Goal: Transaction & Acquisition: Purchase product/service

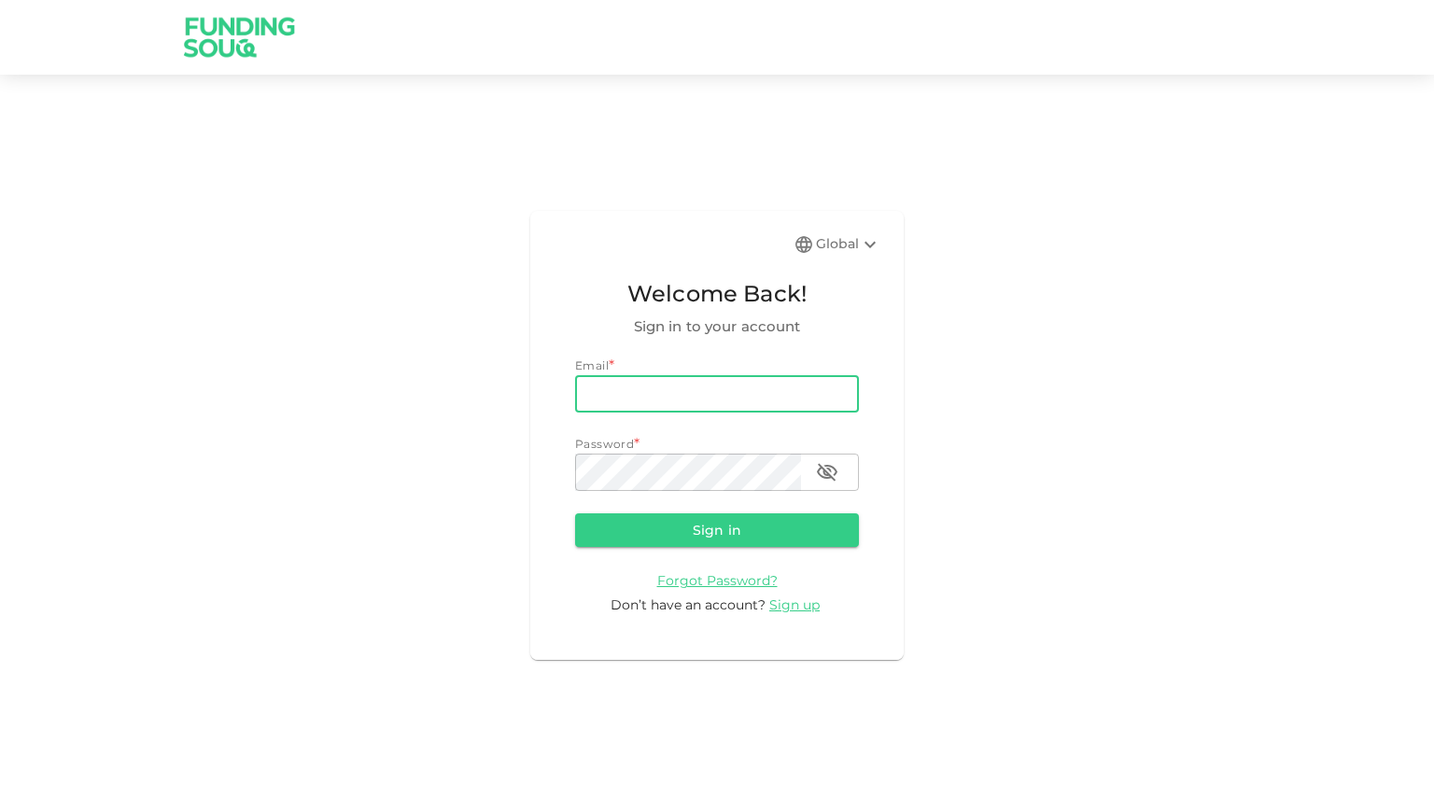
click at [756, 389] on input "email" at bounding box center [717, 393] width 284 height 37
type input "ali@almail.io"
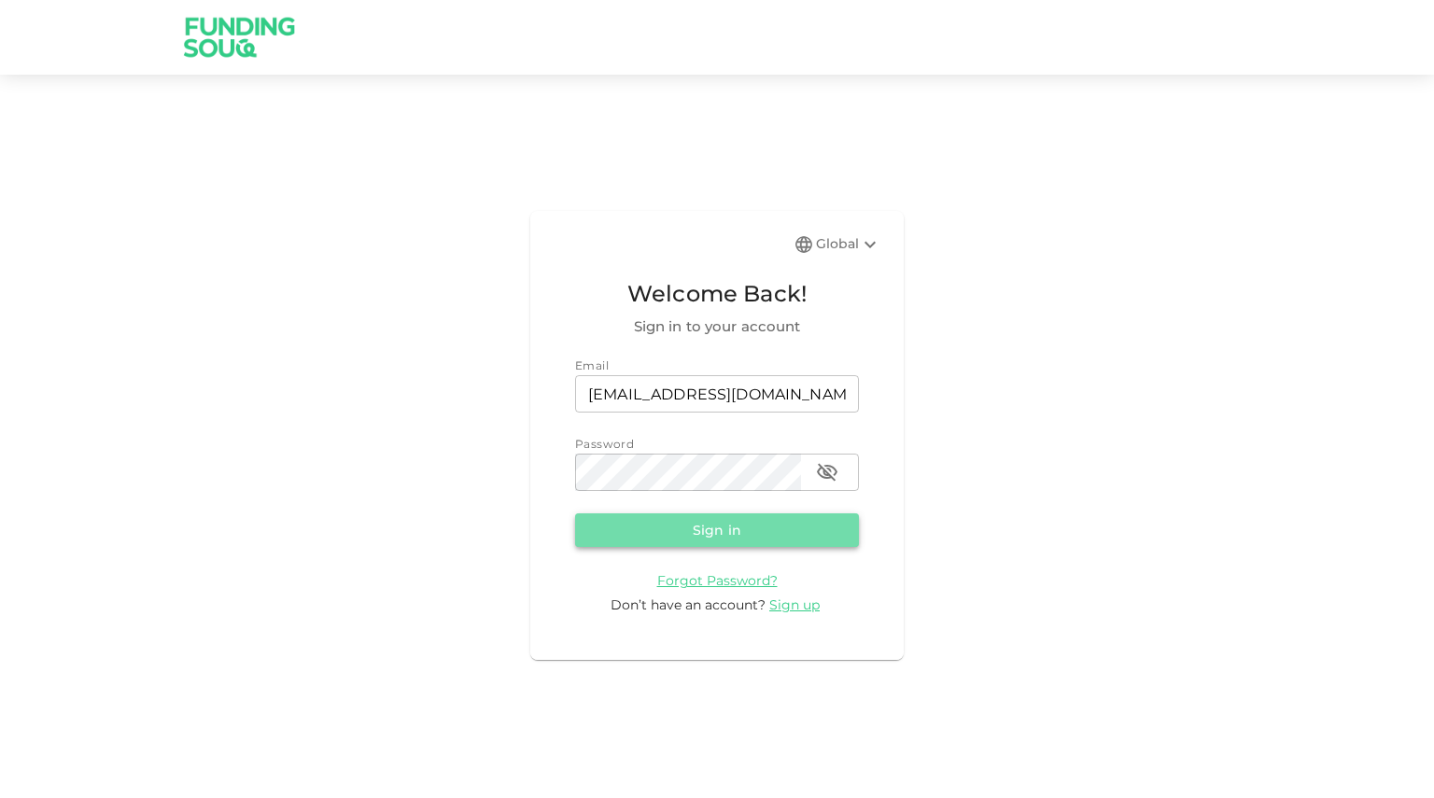
click at [671, 530] on button "Sign in" at bounding box center [717, 531] width 284 height 34
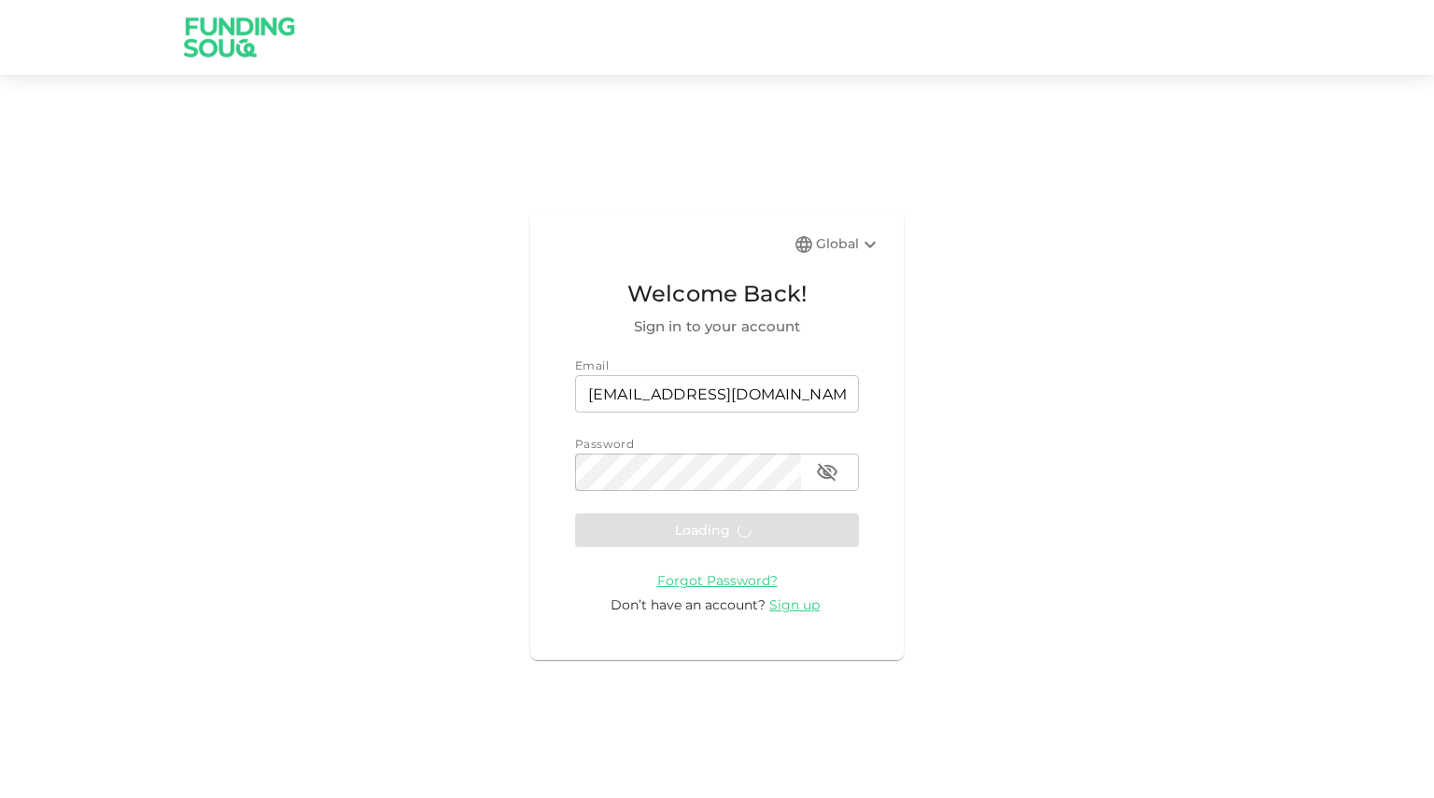
click at [865, 251] on icon at bounding box center [870, 244] width 22 height 22
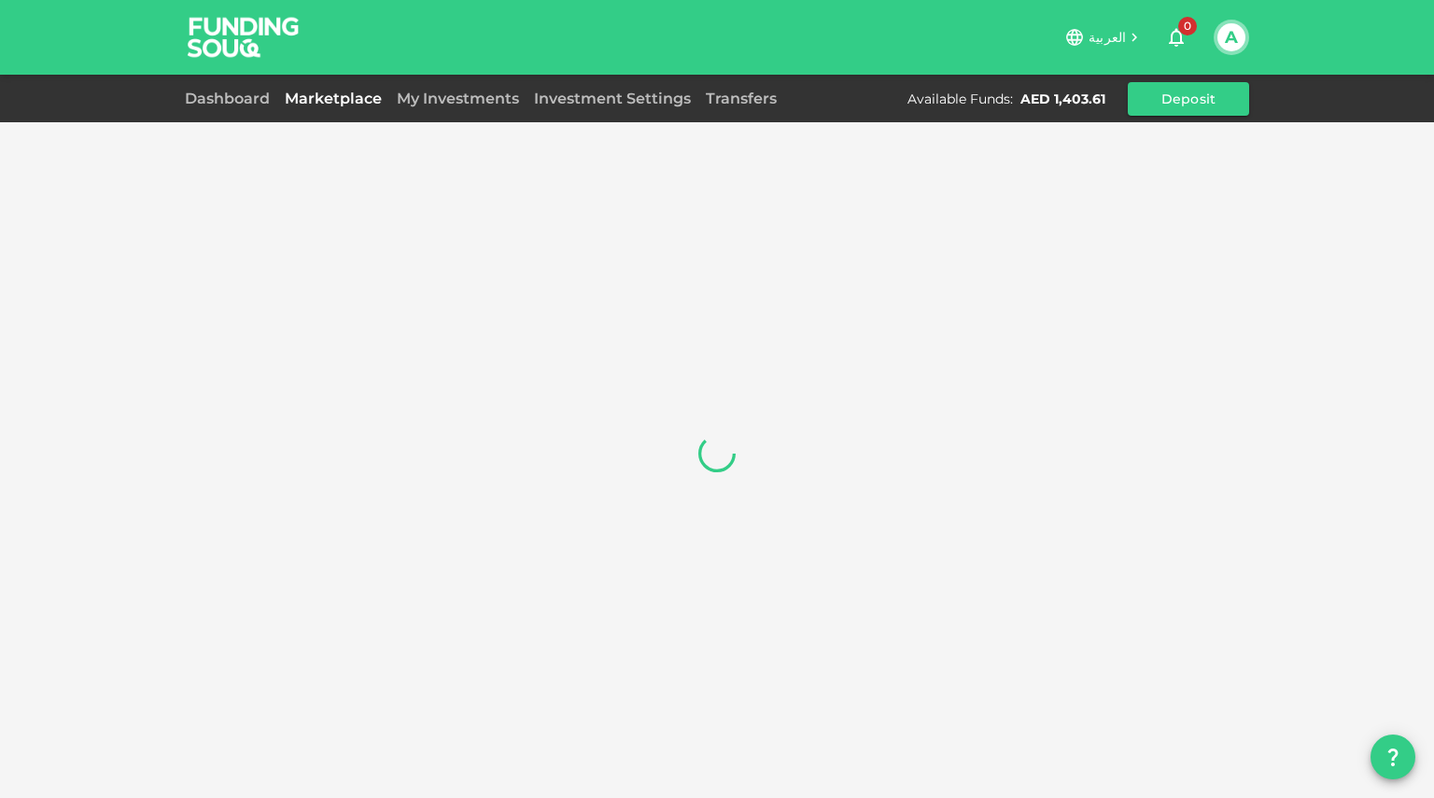
click at [1120, 38] on span "العربية" at bounding box center [1107, 37] width 37 height 17
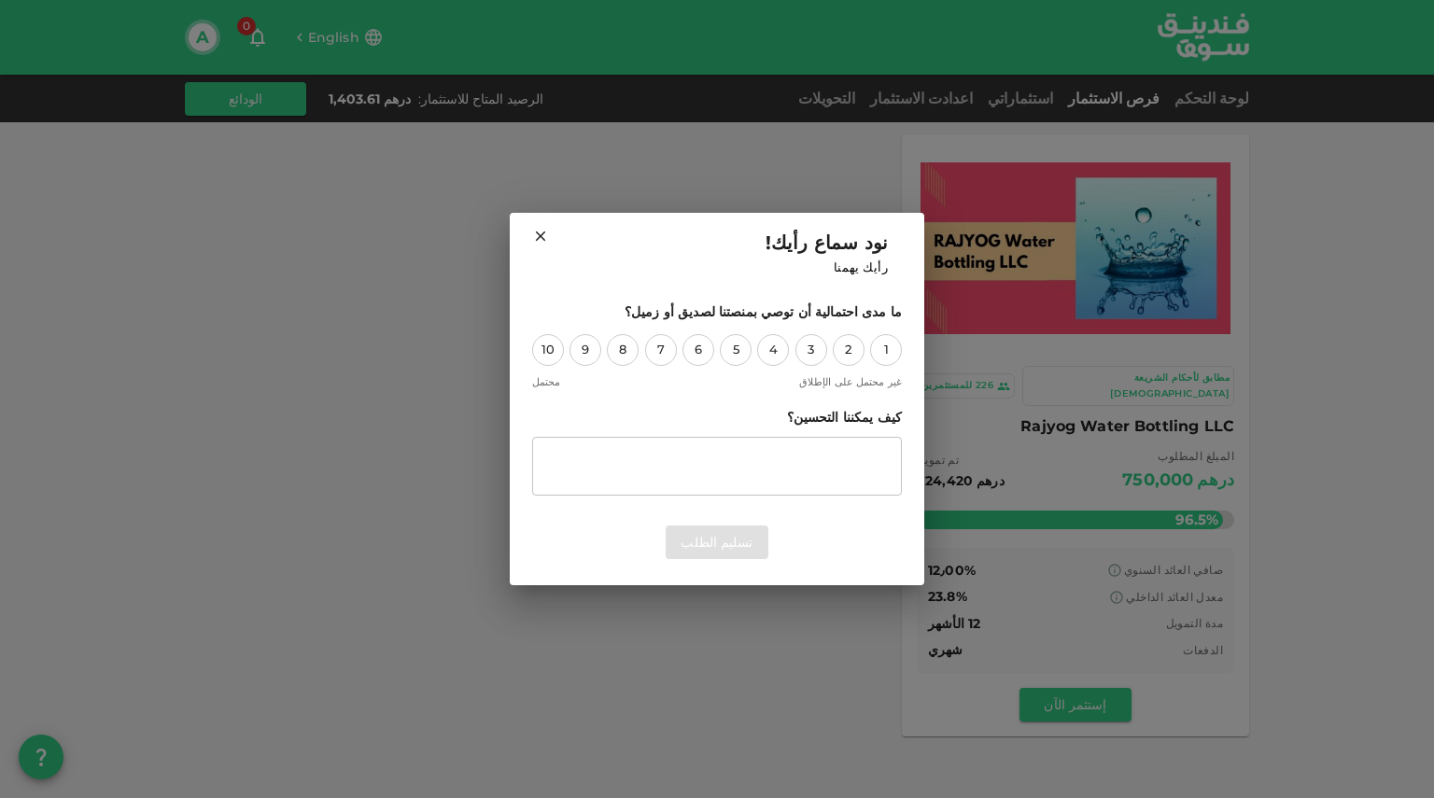
click at [530, 235] on h2 "نود سماع رأيك! رأيك يهمنا" at bounding box center [717, 253] width 415 height 80
click at [535, 234] on icon at bounding box center [540, 236] width 17 height 17
click at [544, 235] on icon at bounding box center [540, 236] width 17 height 17
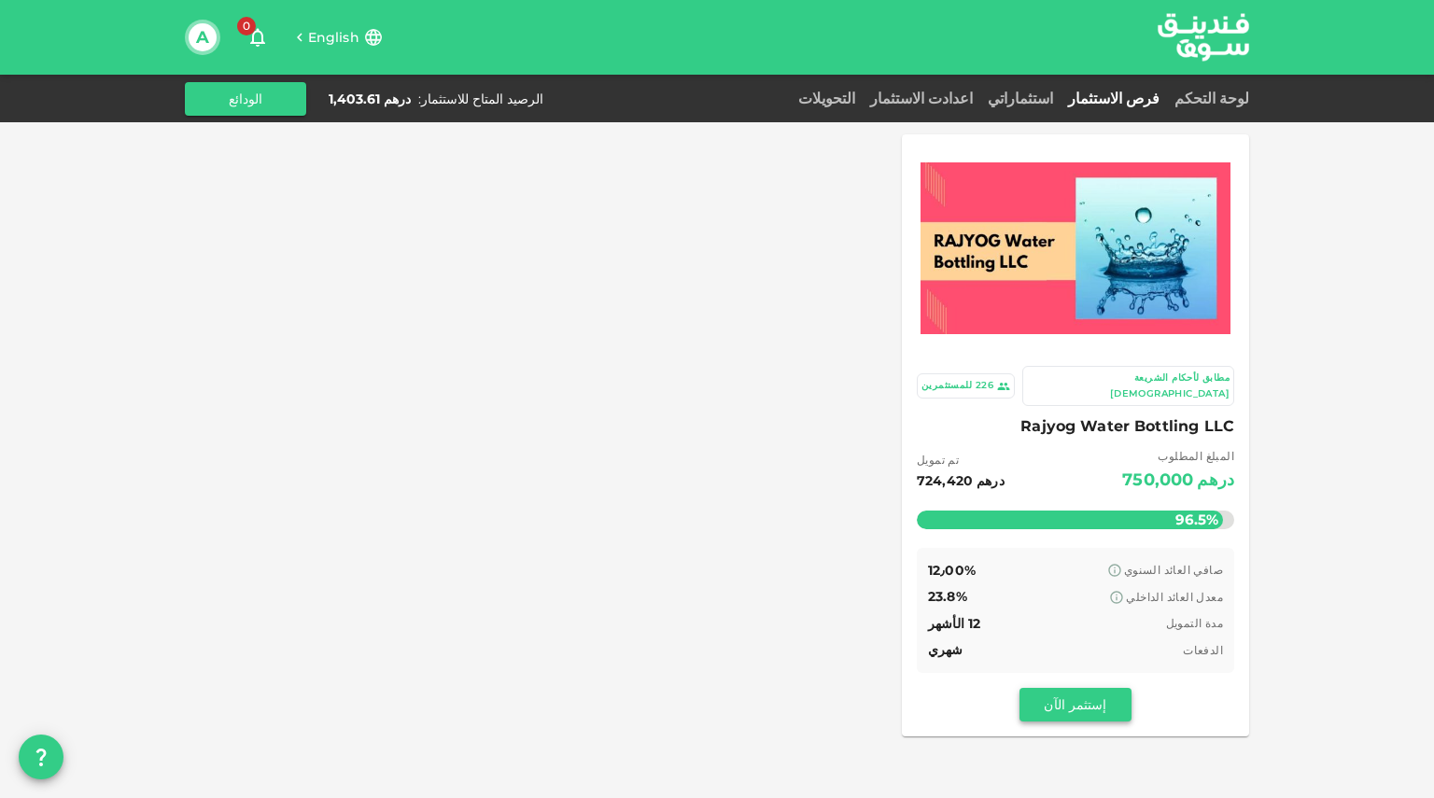
click at [1066, 688] on button "إستثمر الآن" at bounding box center [1076, 705] width 112 height 34
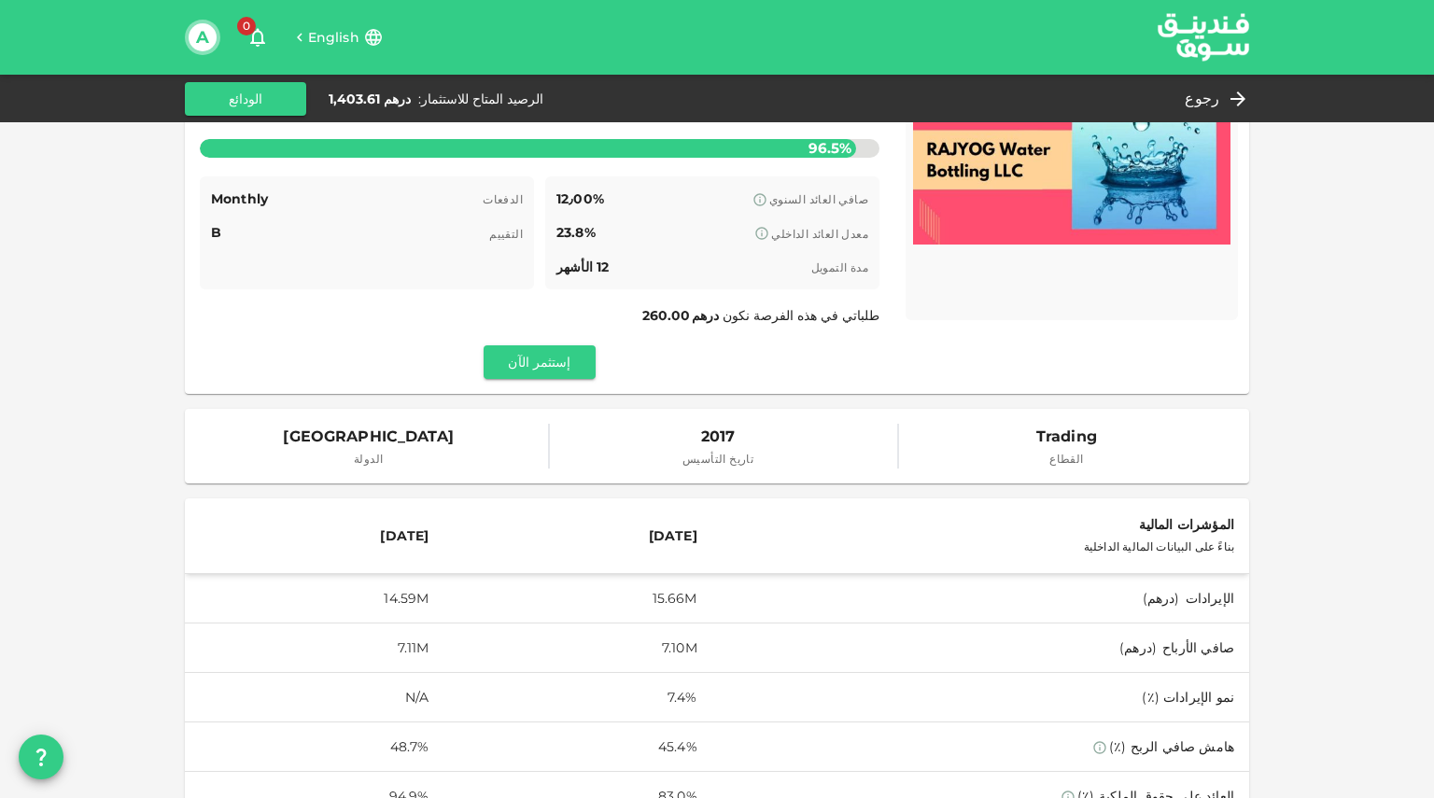
scroll to position [131, 0]
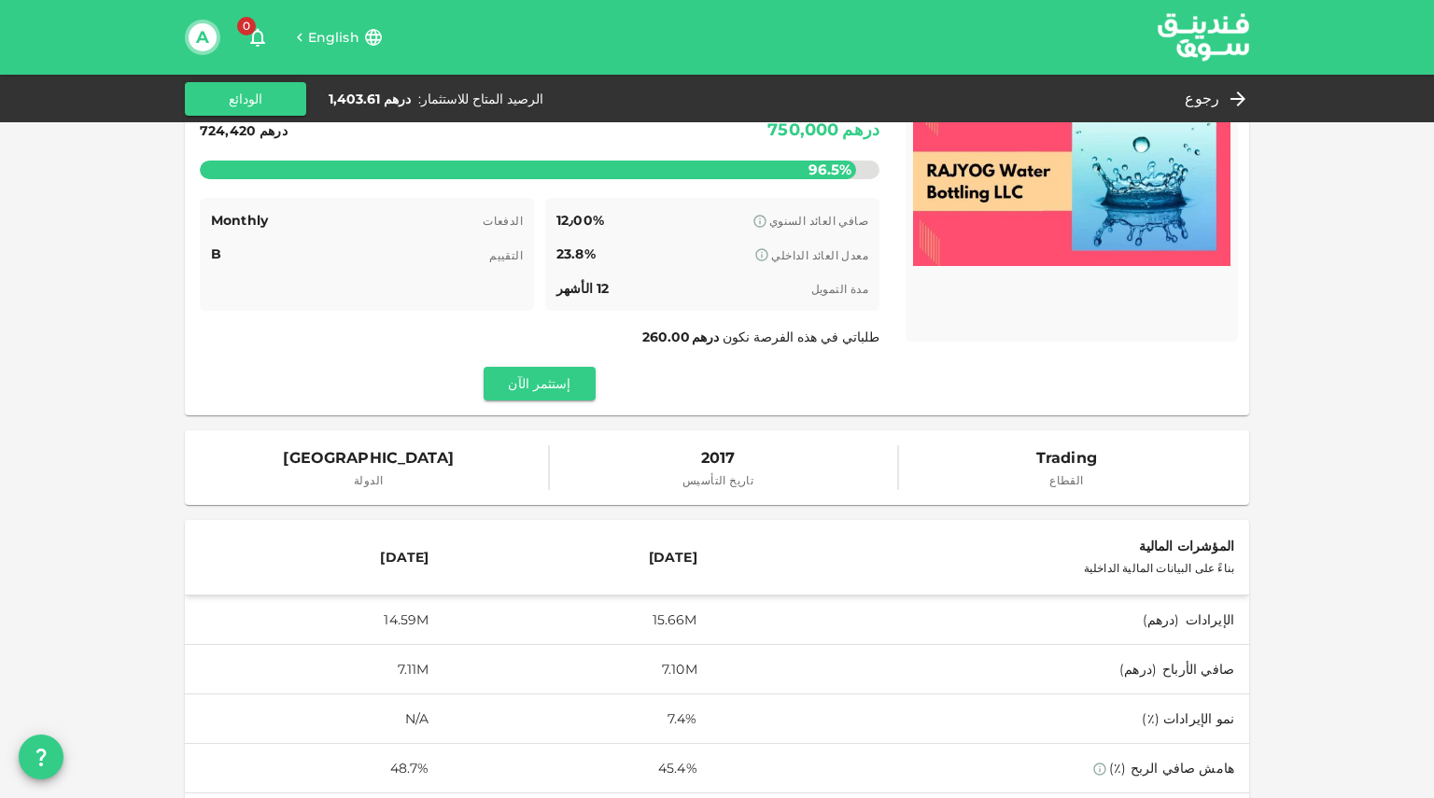
click at [571, 367] on div "مطابق لأحكام الشريعة الإسلامية 226 للمستثمرين 2 d : 8 h : 56 m 54 Rajyog Water …" at bounding box center [540, 210] width 680 height 382
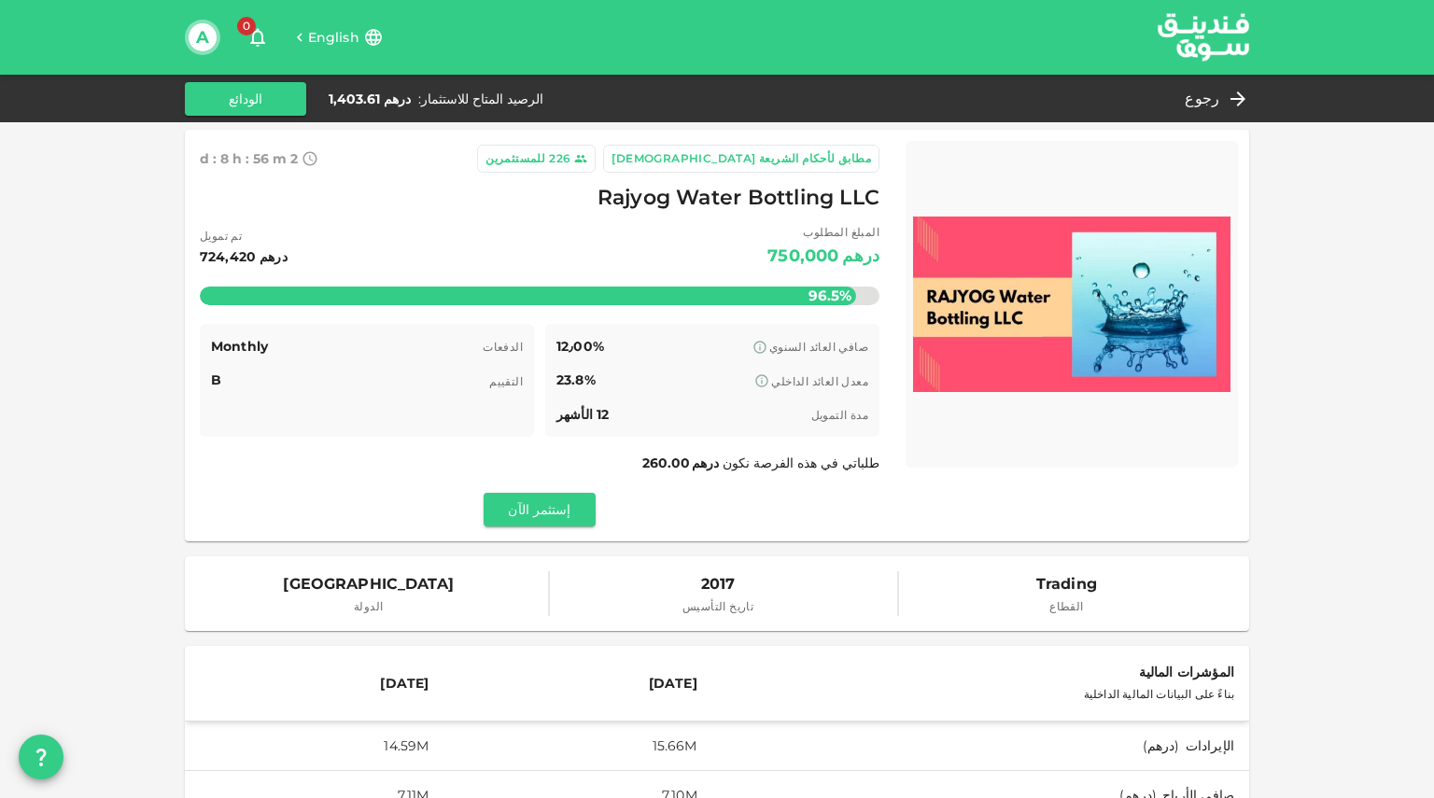
scroll to position [6, 0]
click at [566, 510] on button "إستثمر الآن" at bounding box center [540, 509] width 112 height 34
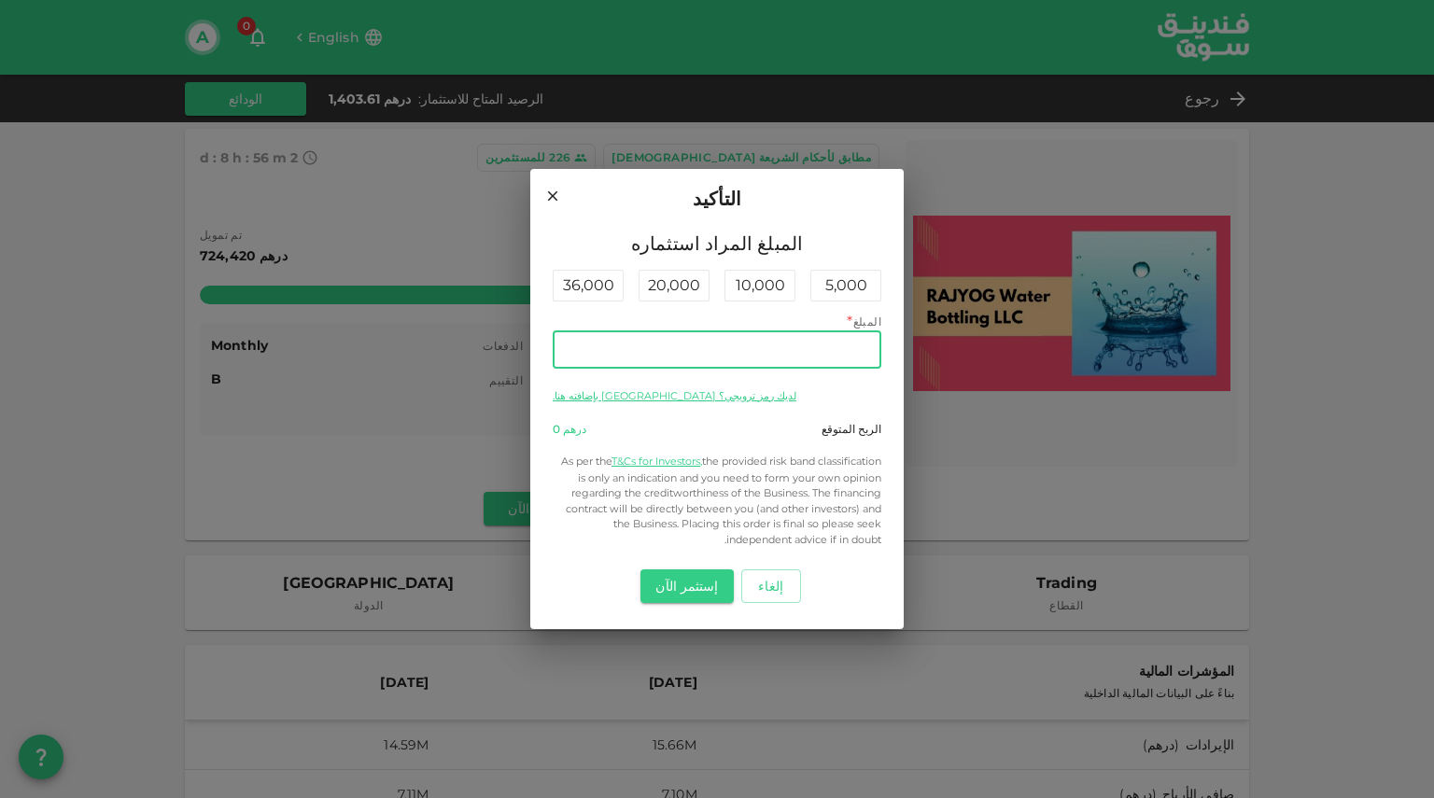
click at [848, 356] on input "المبلغ" at bounding box center [717, 350] width 329 height 37
type input "1,400"
click at [671, 594] on button "إستثمر الآن" at bounding box center [687, 587] width 92 height 34
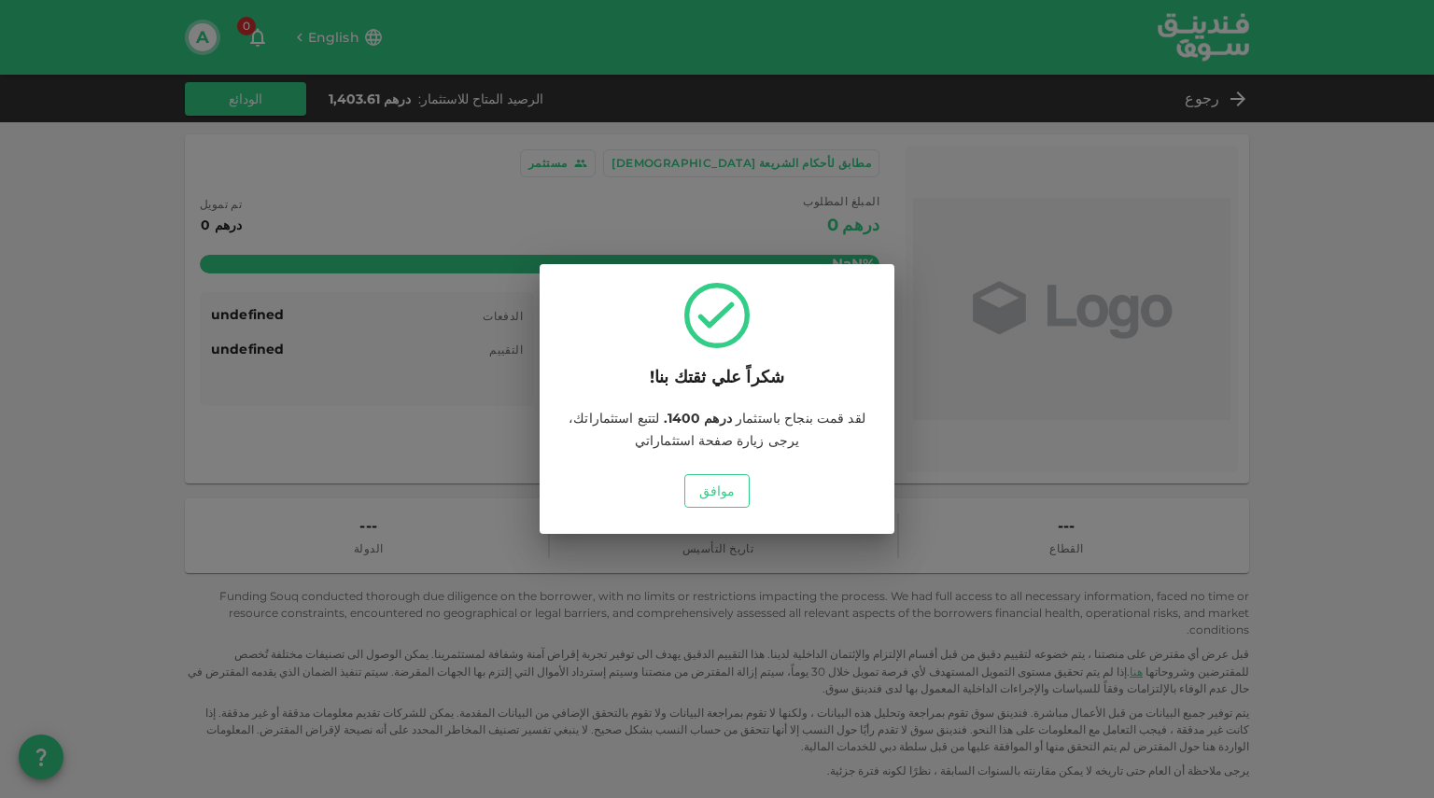
click at [712, 481] on button "موافق" at bounding box center [718, 491] width 66 height 34
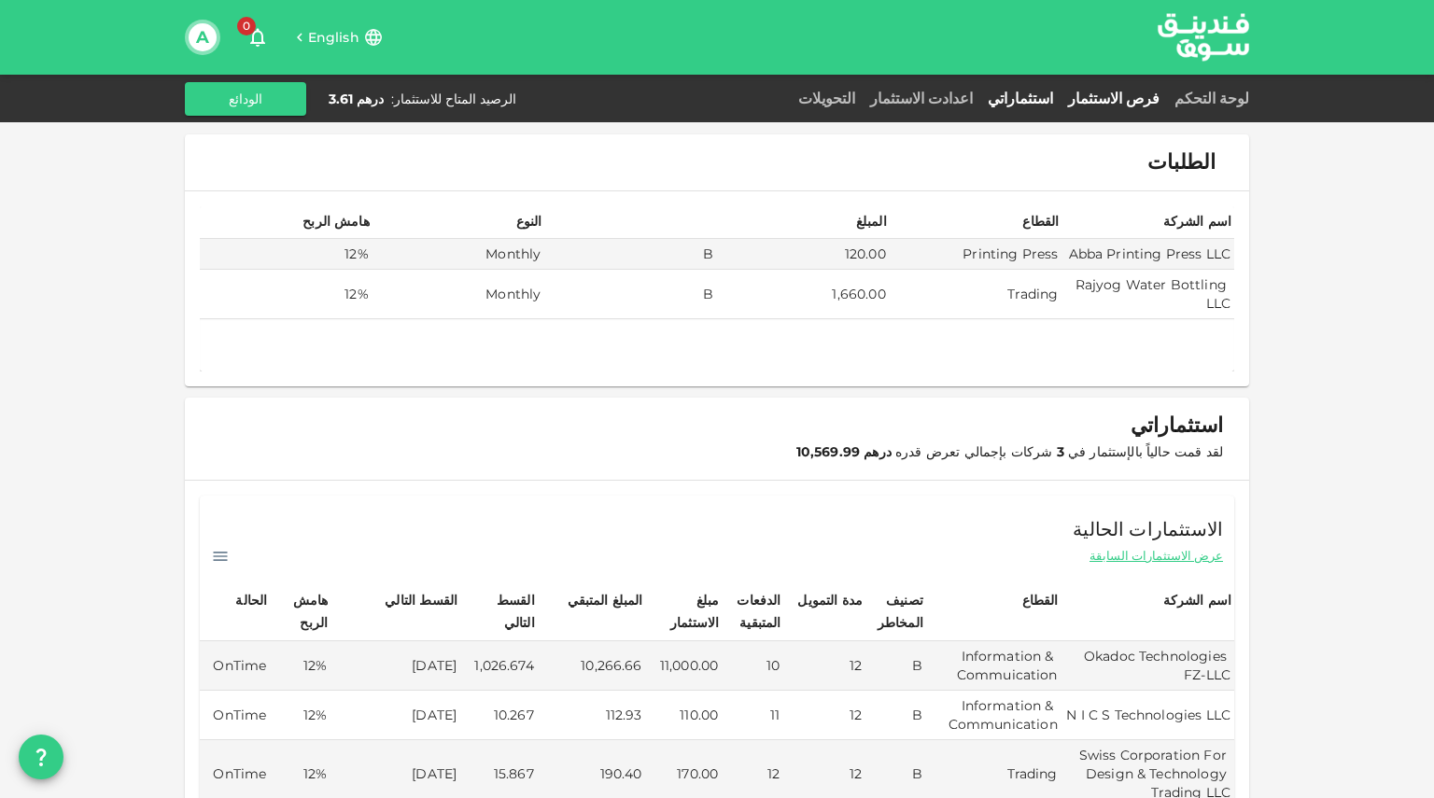
click at [1165, 100] on link "فرص الاستثمار" at bounding box center [1114, 99] width 106 height 18
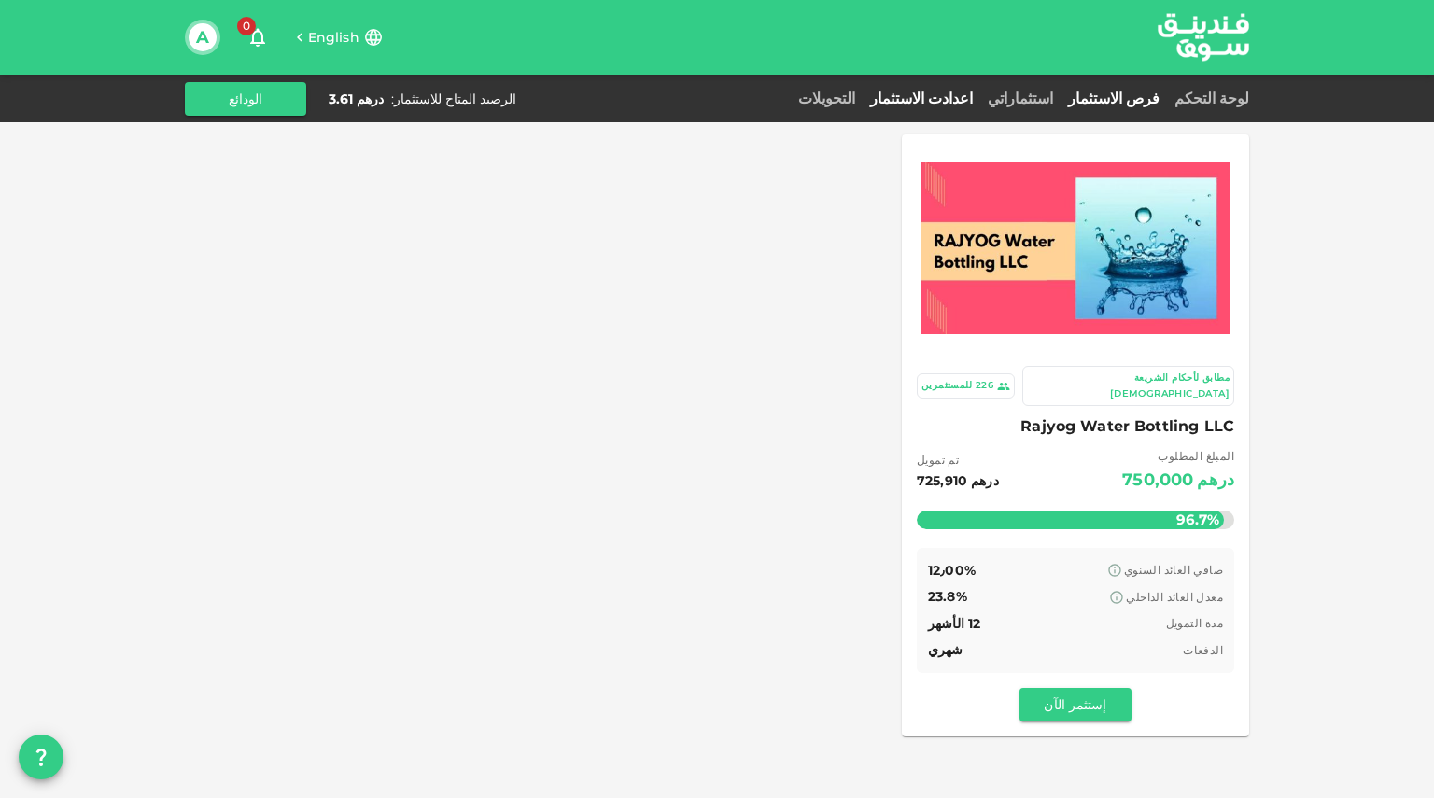
click at [981, 105] on link "اعدادت الاستثمار" at bounding box center [922, 99] width 118 height 18
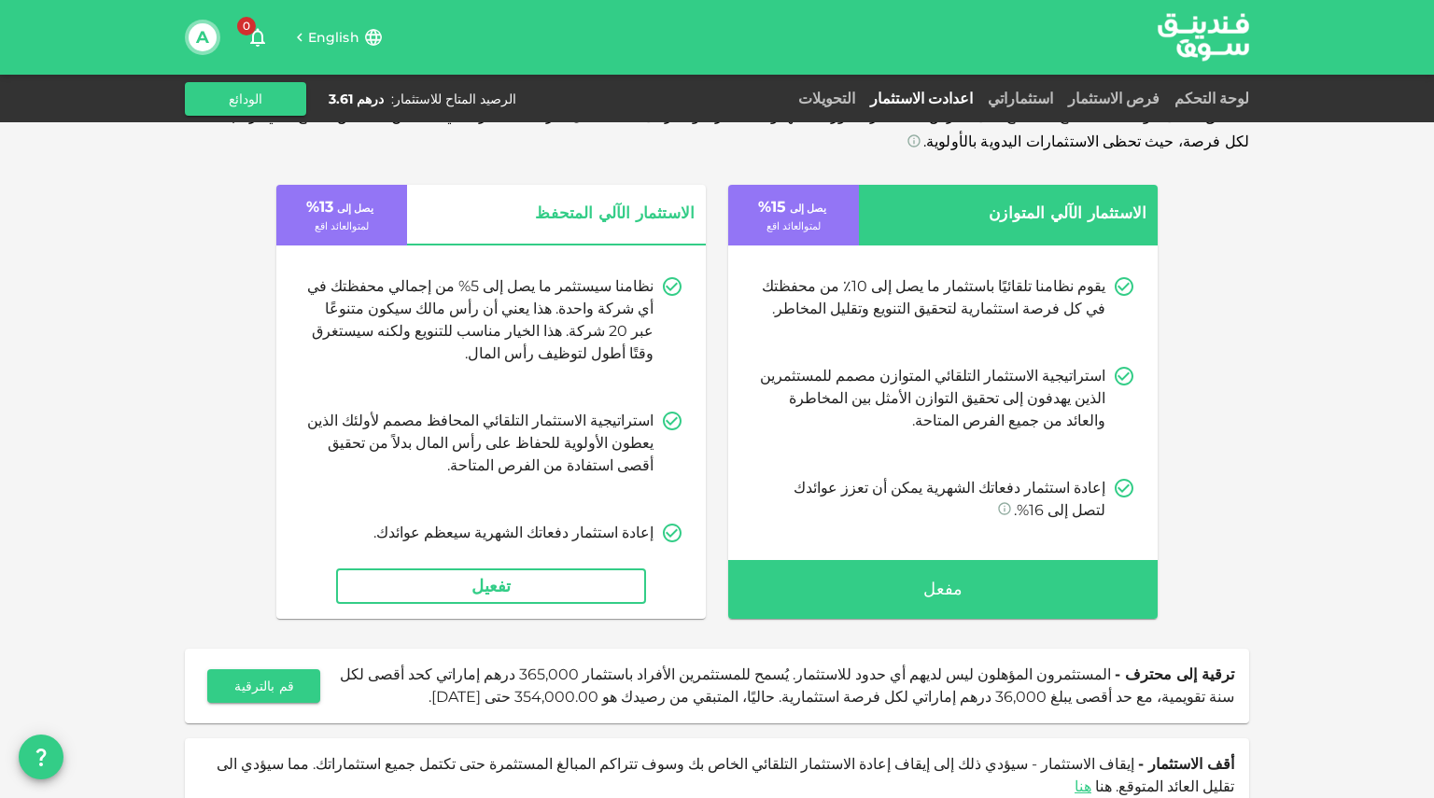
scroll to position [80, 0]
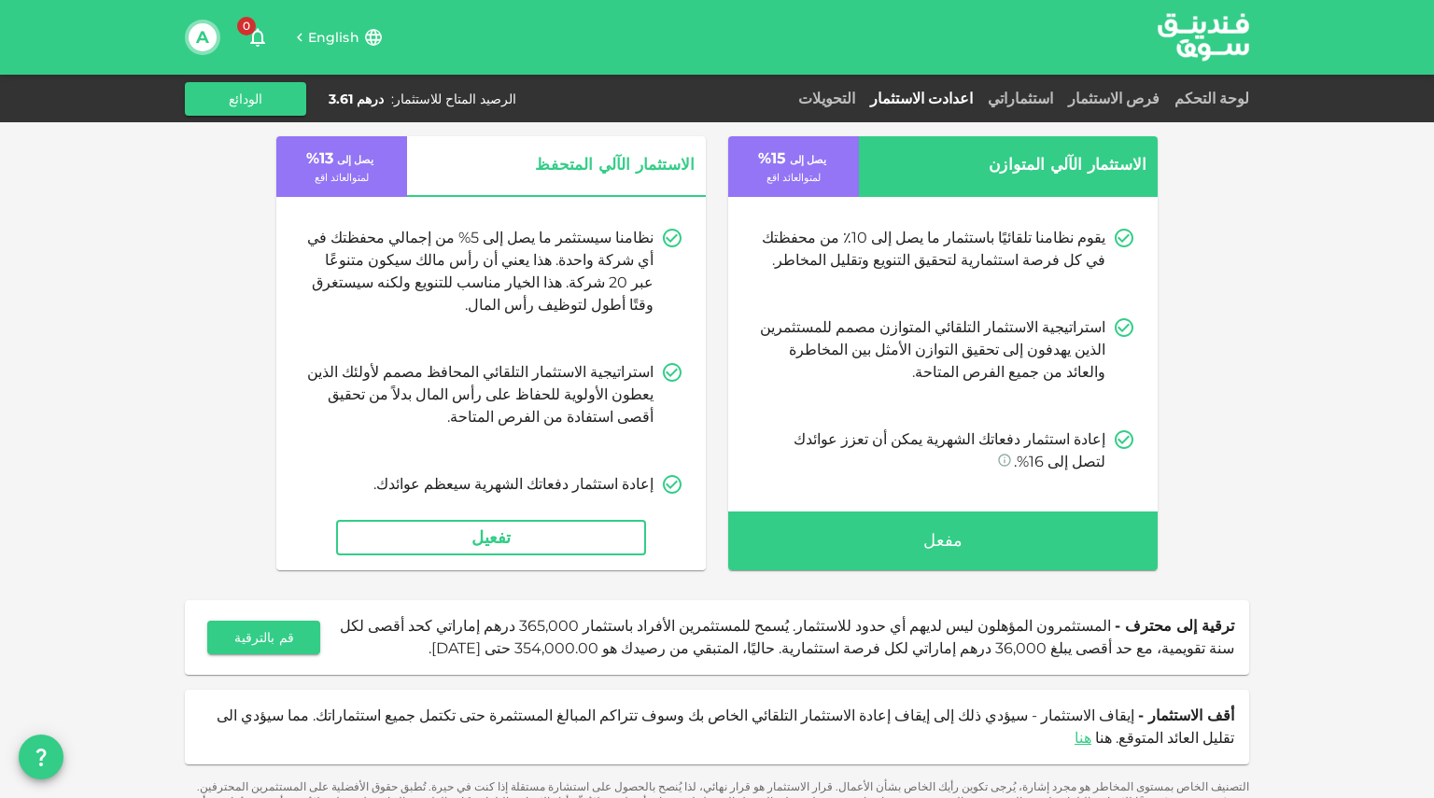
click at [1020, 634] on span "المستثمرون المؤهلون ليس لديهم أي حدود للاستثمار. يُسمح للمستثمرين الأفراد باستث…" at bounding box center [787, 637] width 895 height 40
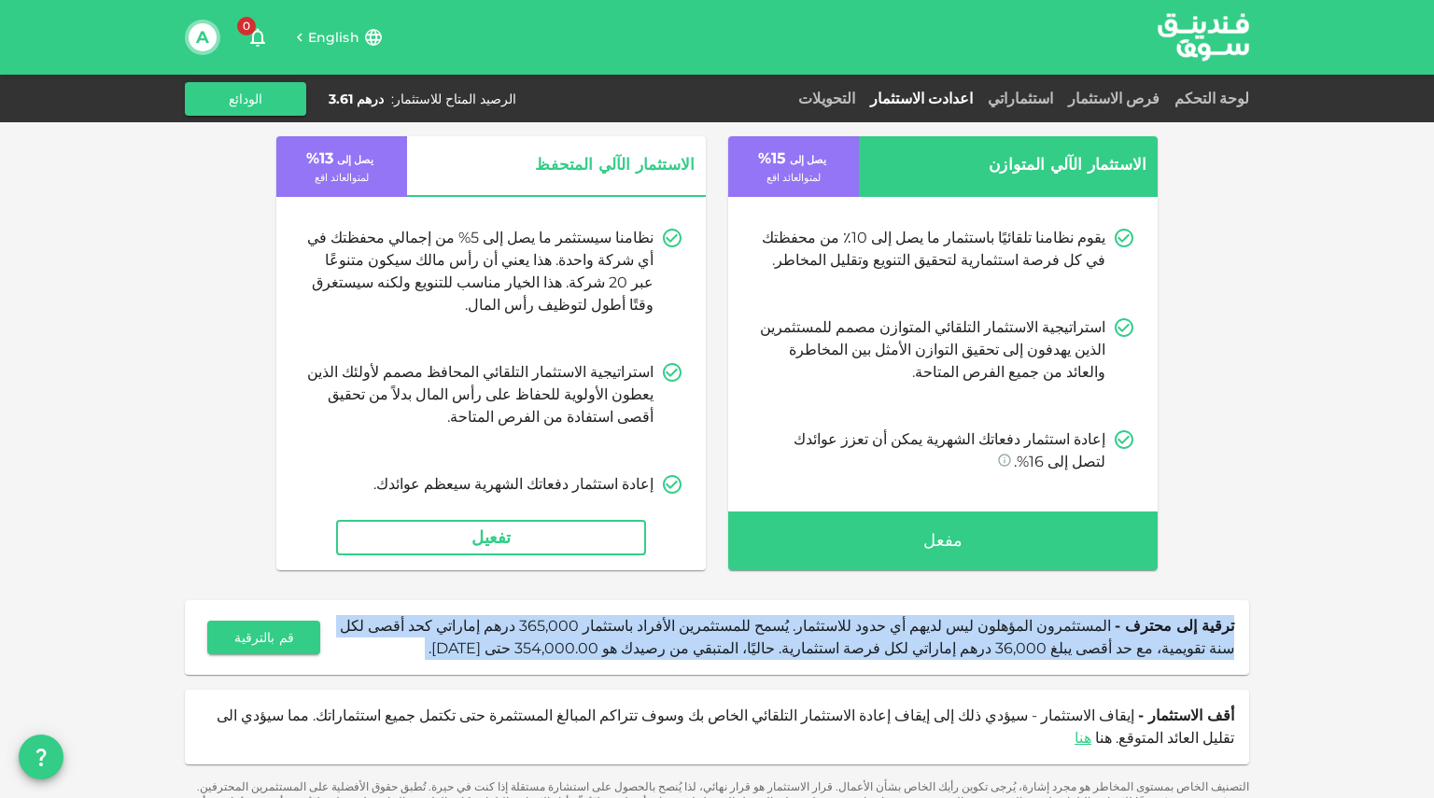
click at [1020, 634] on span "المستثمرون المؤهلون ليس لديهم أي حدود للاستثمار. يُسمح للمستثمرين الأفراد باستث…" at bounding box center [787, 637] width 895 height 40
click at [770, 630] on span "المستثمرون المؤهلون ليس لديهم أي حدود للاستثمار. يُسمح للمستثمرين الأفراد باستث…" at bounding box center [787, 637] width 895 height 40
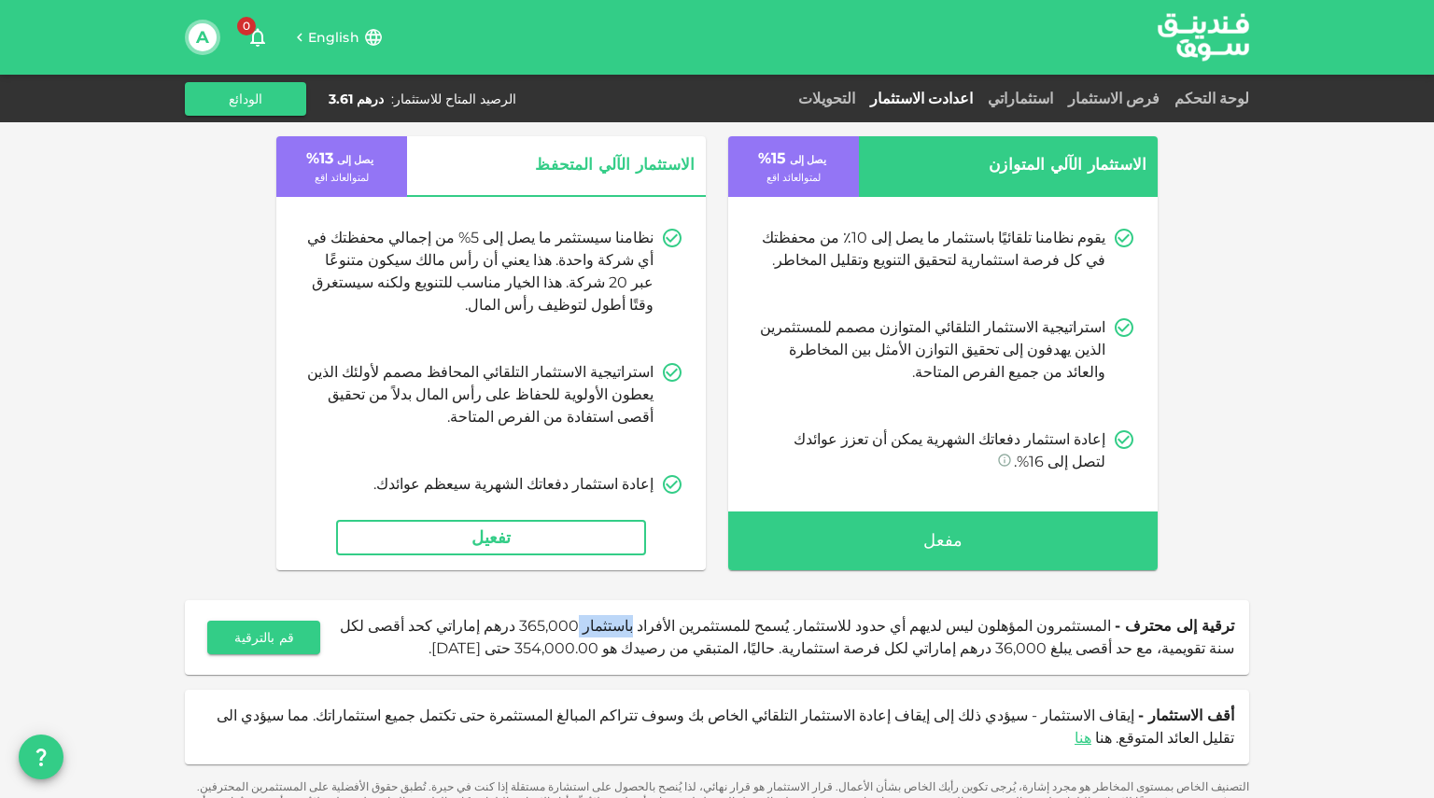
click at [770, 630] on span "المستثمرون المؤهلون ليس لديهم أي حدود للاستثمار. يُسمح للمستثمرين الأفراد باستث…" at bounding box center [787, 637] width 895 height 40
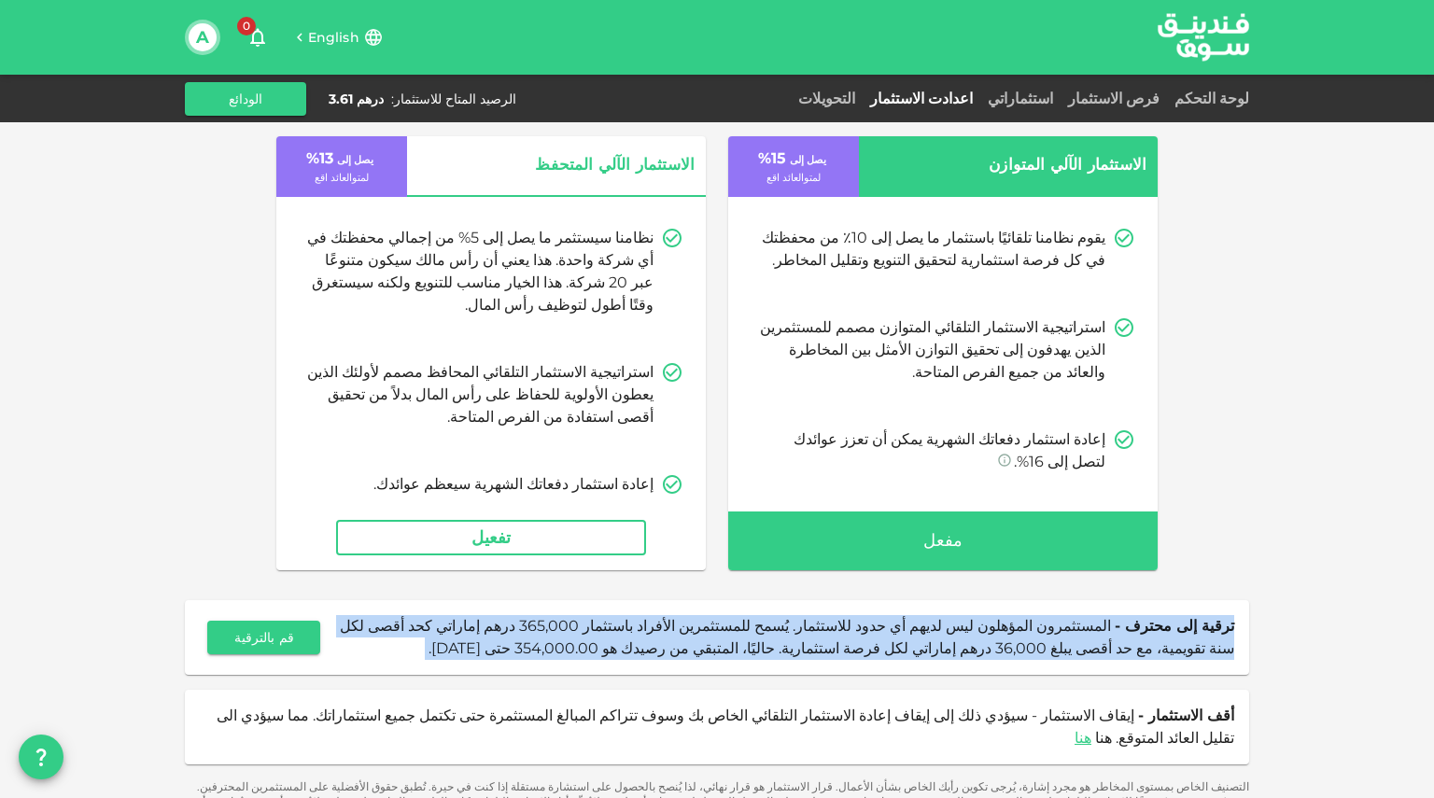
click at [770, 630] on span "المستثمرون المؤهلون ليس لديهم أي حدود للاستثمار. يُسمح للمستثمرين الأفراد باستث…" at bounding box center [787, 637] width 895 height 40
click at [557, 629] on span "المستثمرون المؤهلون ليس لديهم أي حدود للاستثمار. يُسمح للمستثمرين الأفراد باستث…" at bounding box center [787, 637] width 895 height 40
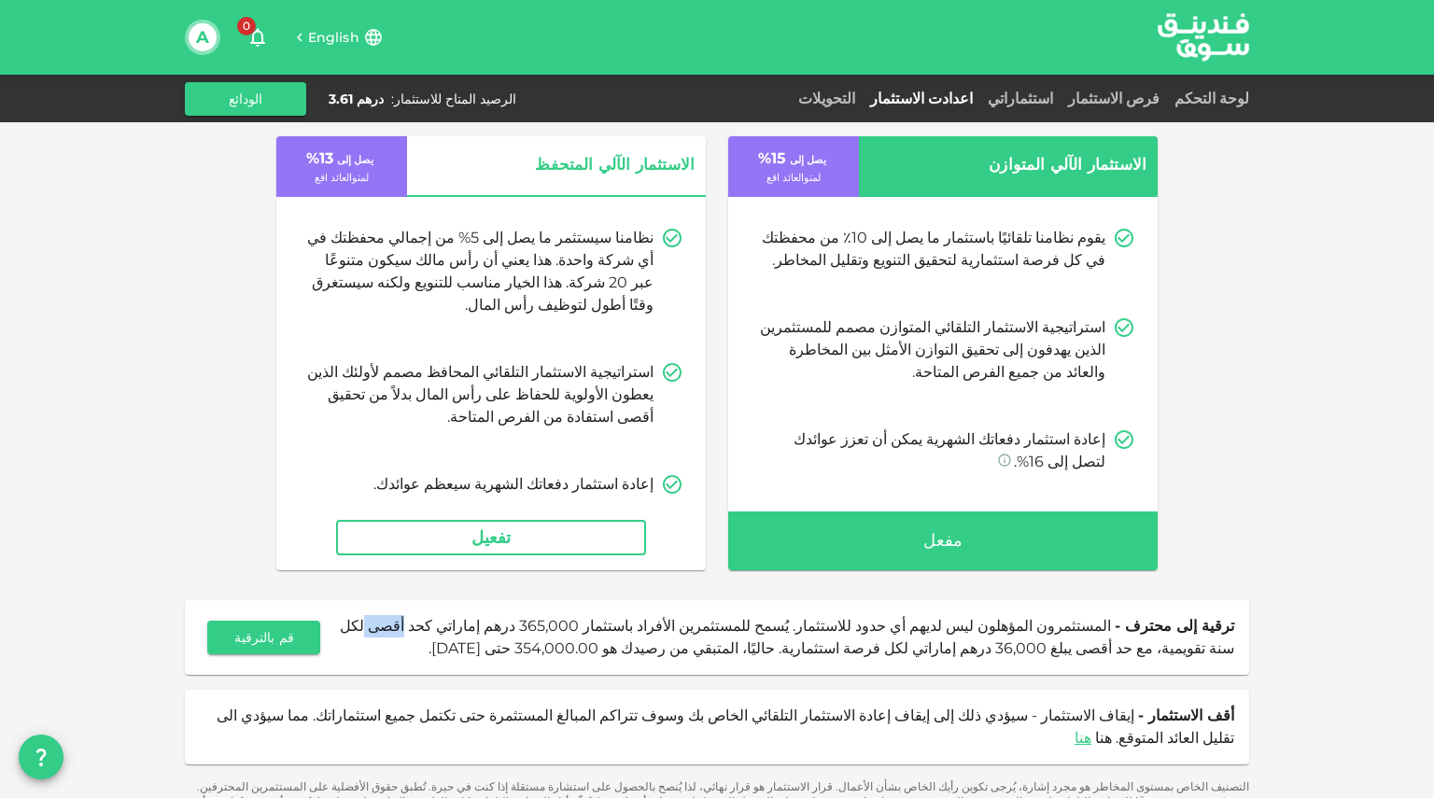
click at [557, 629] on span "المستثمرون المؤهلون ليس لديهم أي حدود للاستثمار. يُسمح للمستثمرين الأفراد باستث…" at bounding box center [787, 637] width 895 height 40
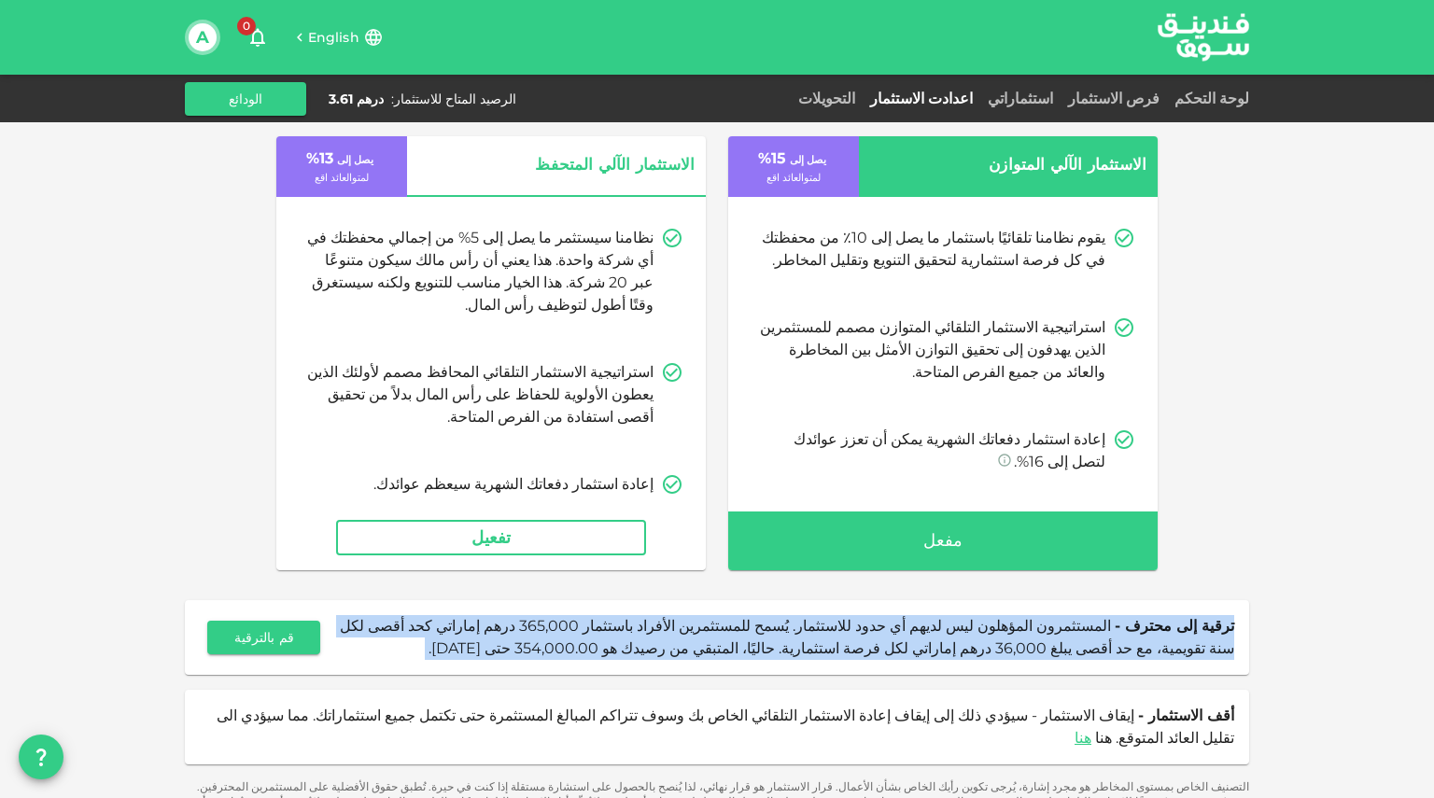
click at [557, 629] on span "المستثمرون المؤهلون ليس لديهم أي حدود للاستثمار. يُسمح للمستثمرين الأفراد باستث…" at bounding box center [787, 637] width 895 height 40
click at [1003, 642] on span "المستثمرون المؤهلون ليس لديهم أي حدود للاستثمار. يُسمح للمستثمرين الأفراد باستث…" at bounding box center [787, 637] width 895 height 40
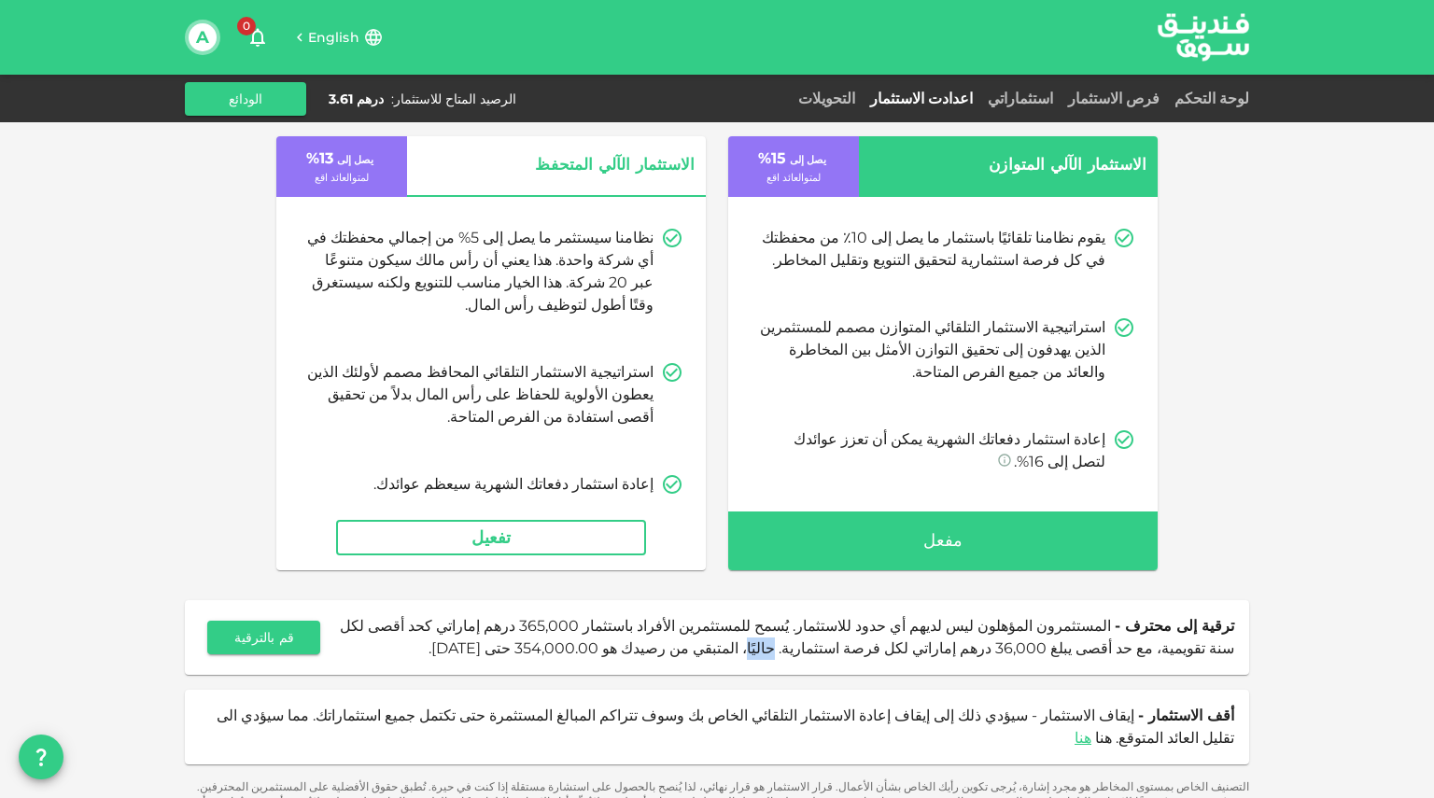
click at [1003, 642] on span "المستثمرون المؤهلون ليس لديهم أي حدود للاستثمار. يُسمح للمستثمرين الأفراد باستث…" at bounding box center [787, 637] width 895 height 40
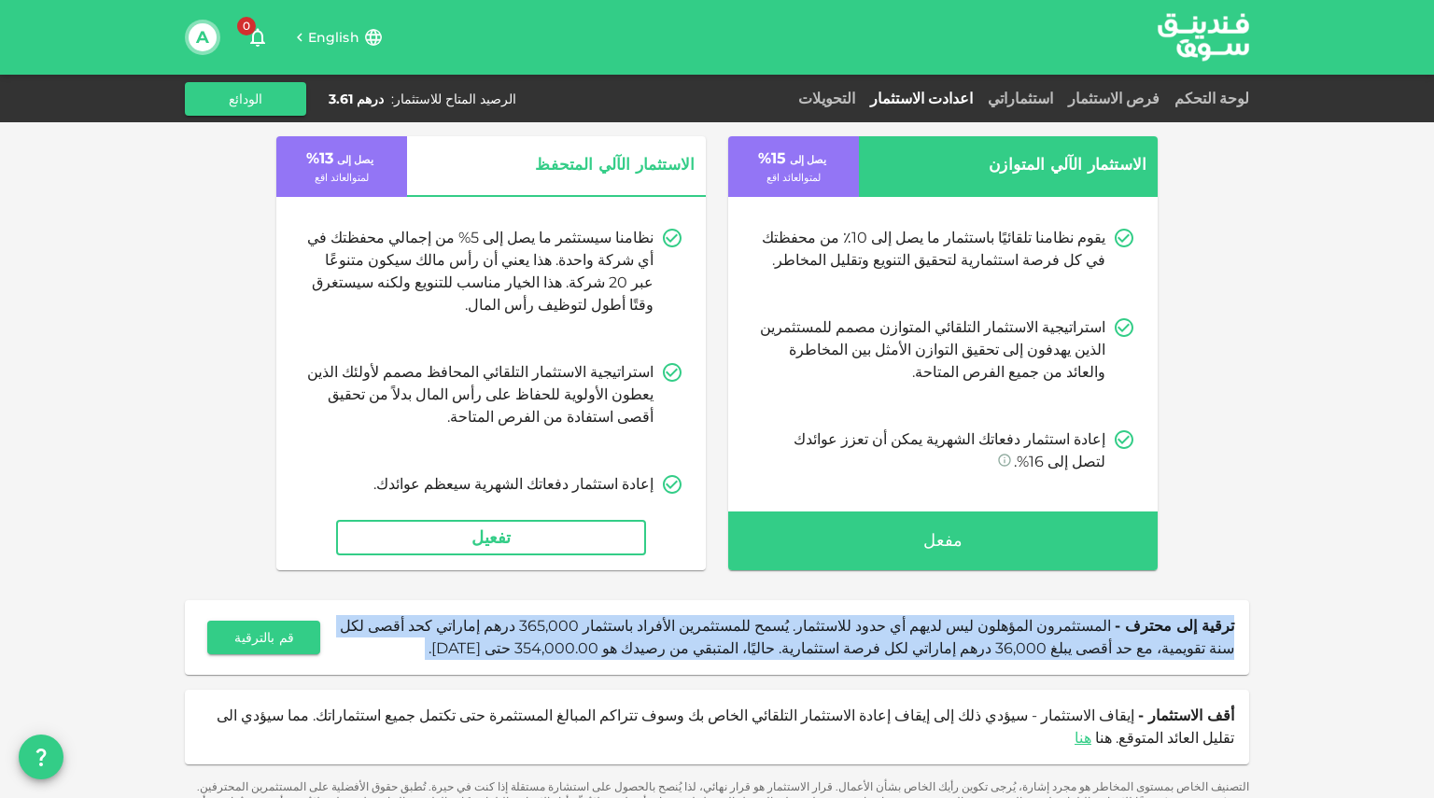
click at [1003, 642] on span "المستثمرون المؤهلون ليس لديهم أي حدود للاستثمار. يُسمح للمستثمرين الأفراد باستث…" at bounding box center [787, 637] width 895 height 40
click at [1092, 638] on span "ترقية إلى محترف - المستثمرون المؤهلون ليس لديهم أي حدود للاستثمار. يُسمح للمستث…" at bounding box center [781, 637] width 907 height 45
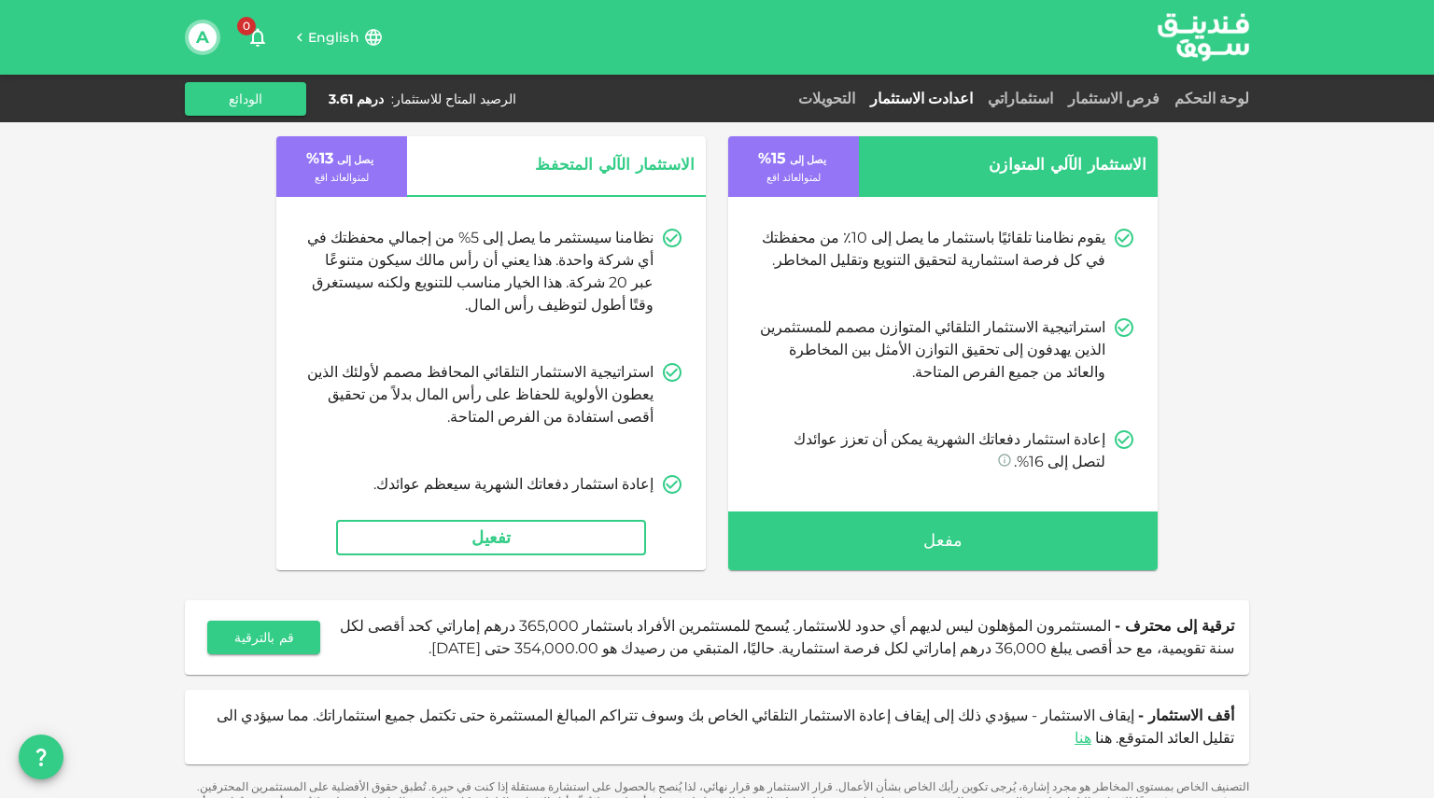
click at [1105, 694] on div "أقف الاستثمار - إيقاف الاستثمار - سيؤدي ذلك إلى إيقاف إعادة الاستثمار التلقائي …" at bounding box center [717, 727] width 1065 height 75
click at [1292, 276] on div "لتحقيق أقصى عوائد معنا، ننصح بالاطلاع على الفرص الاستثمارية فور اطلاقها والاستث…" at bounding box center [717, 378] width 1434 height 916
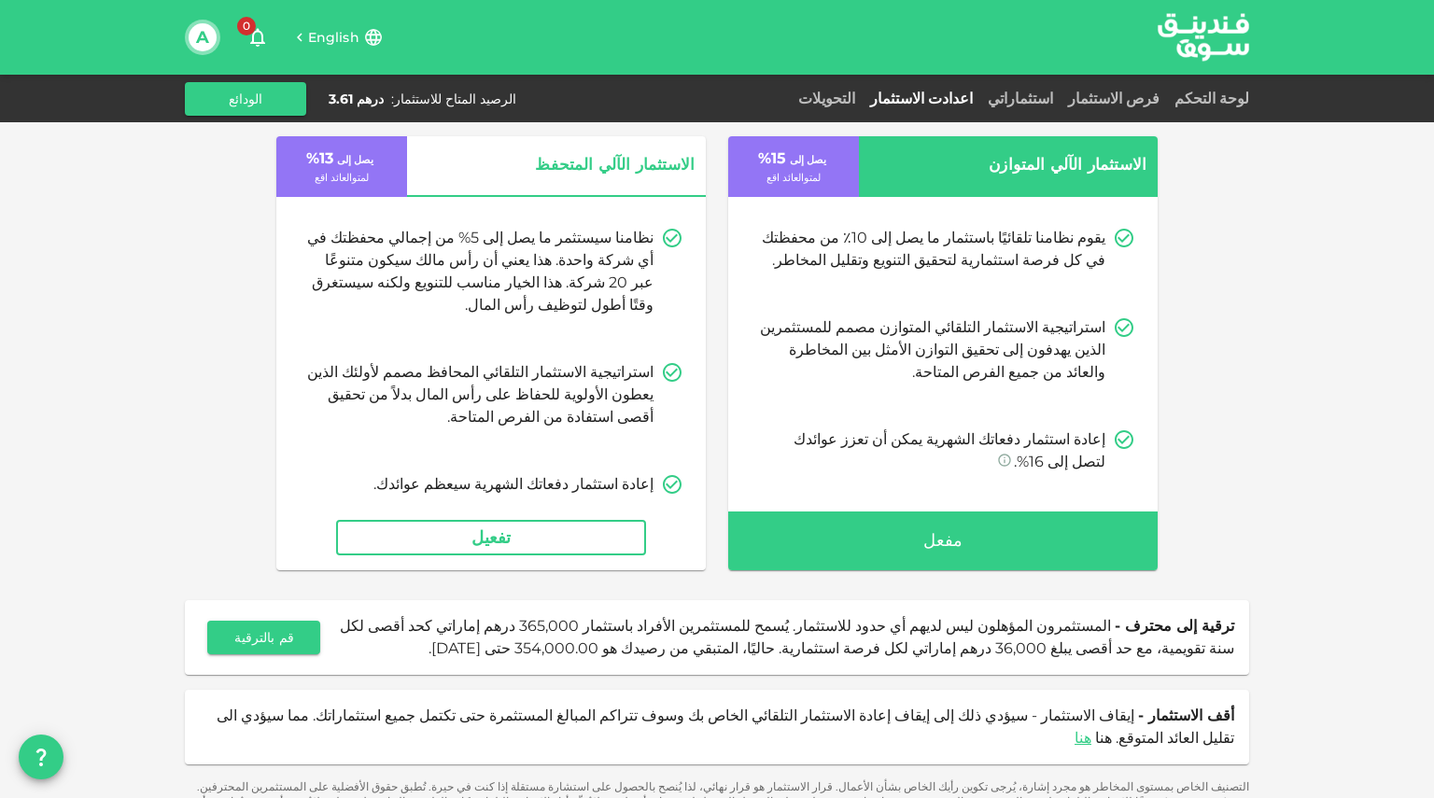
scroll to position [0, 0]
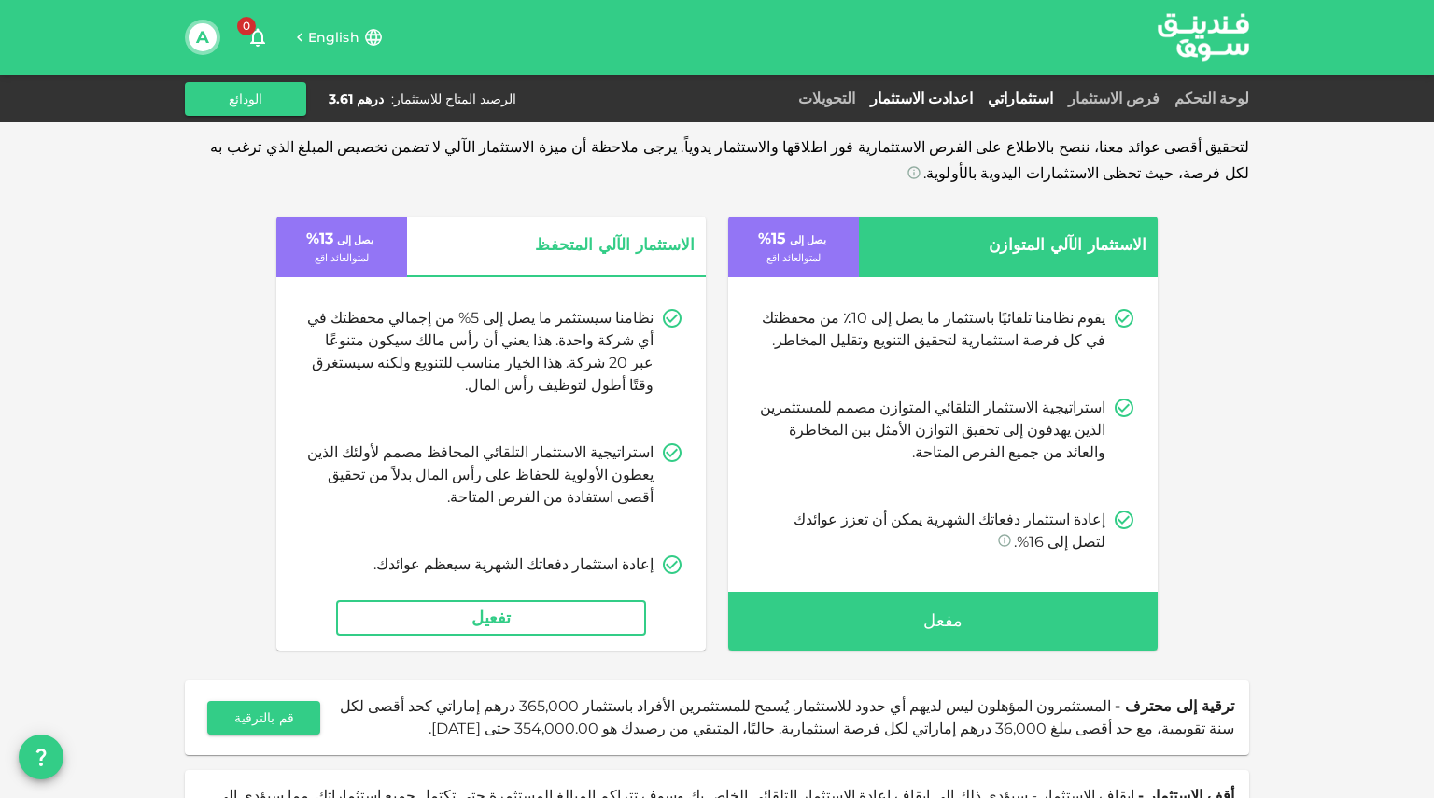
click at [1059, 92] on link "استثماراتي" at bounding box center [1021, 99] width 80 height 18
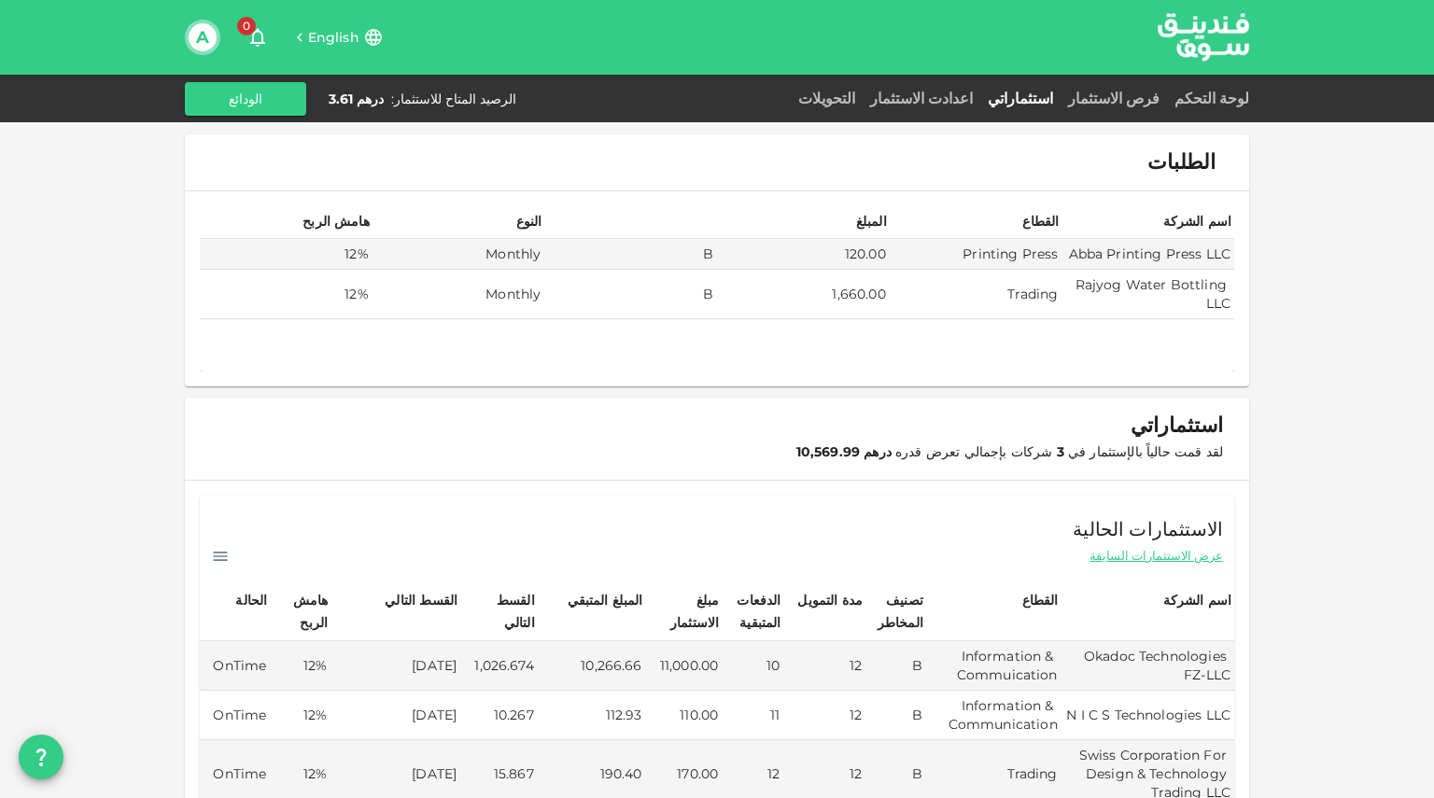
scroll to position [260, 0]
